Goal: Transaction & Acquisition: Purchase product/service

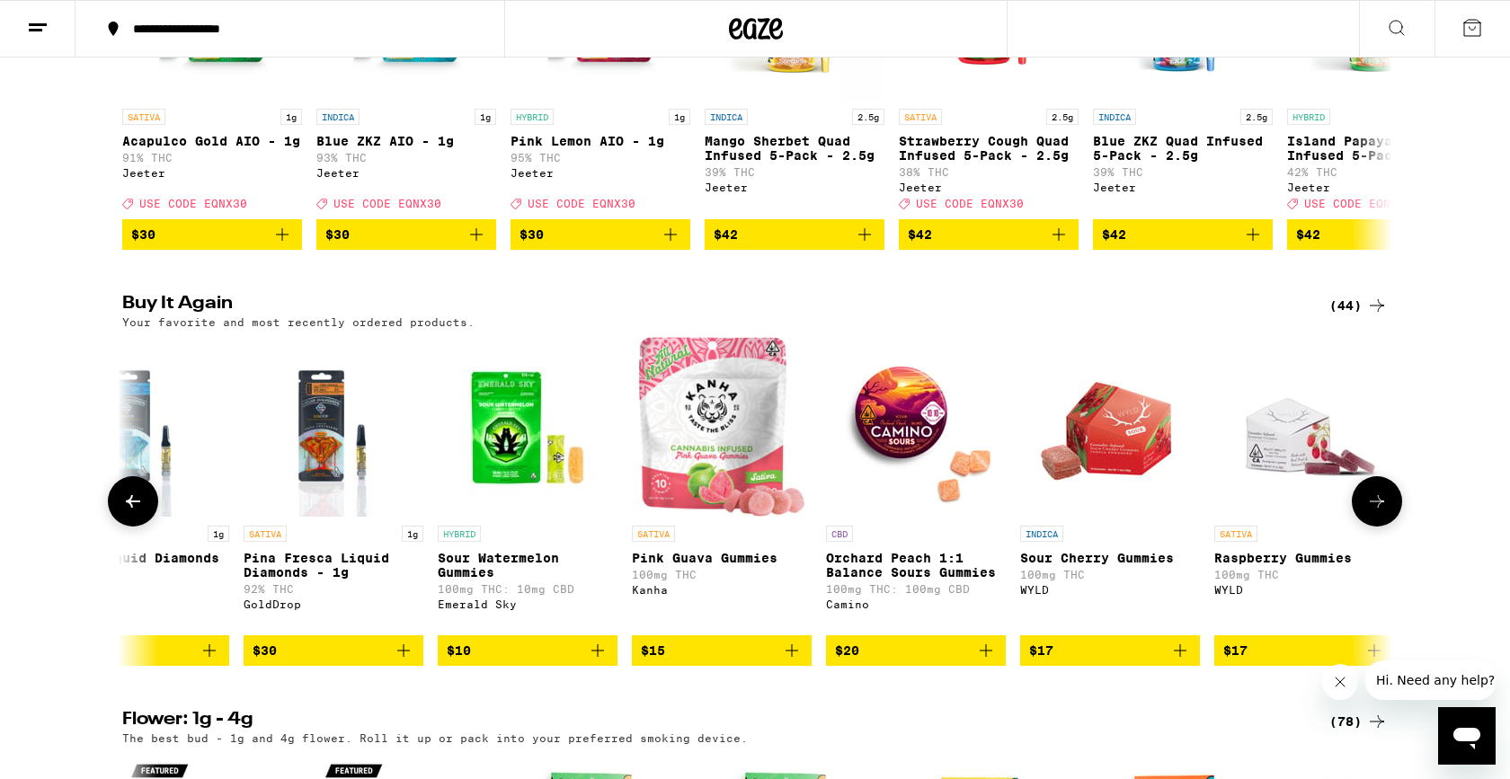
scroll to position [0, 5706]
